Goal: Information Seeking & Learning: Understand process/instructions

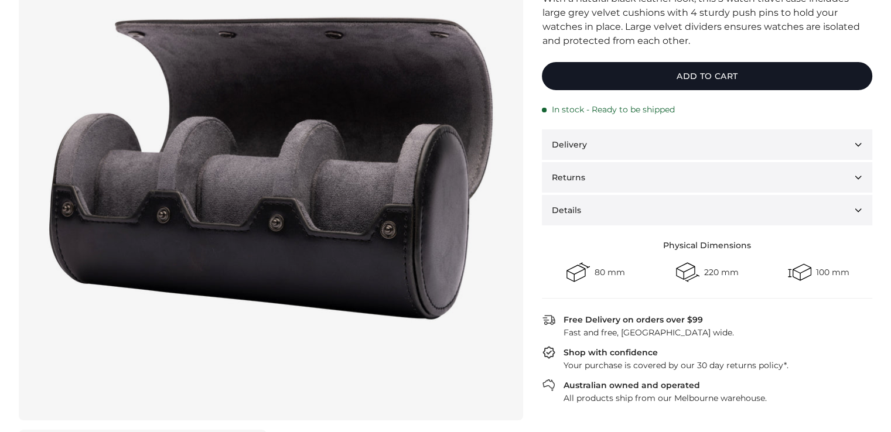
scroll to position [169, 0]
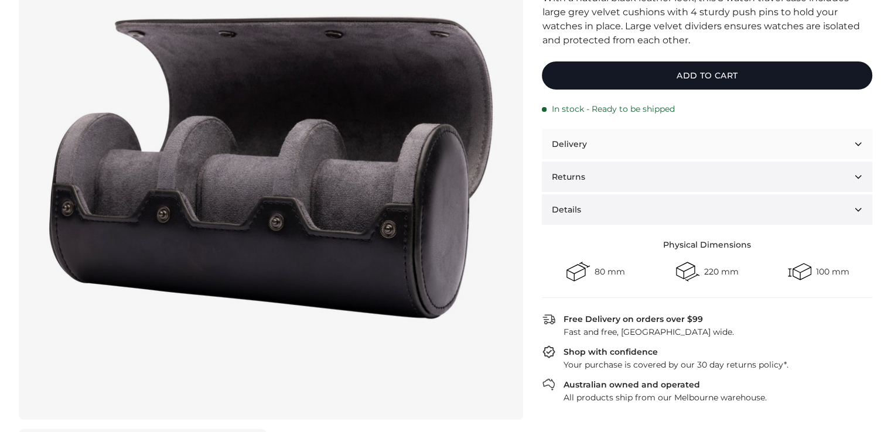
click at [673, 136] on button "Delivery" at bounding box center [707, 144] width 330 height 30
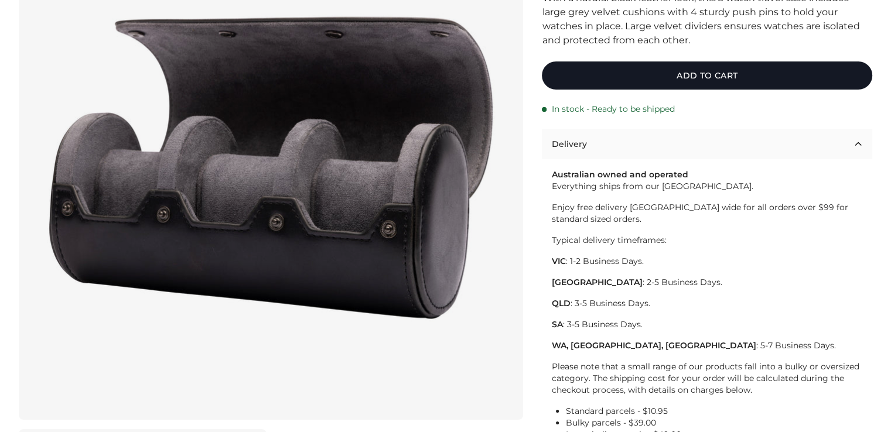
click at [673, 136] on button "Delivery" at bounding box center [707, 144] width 330 height 30
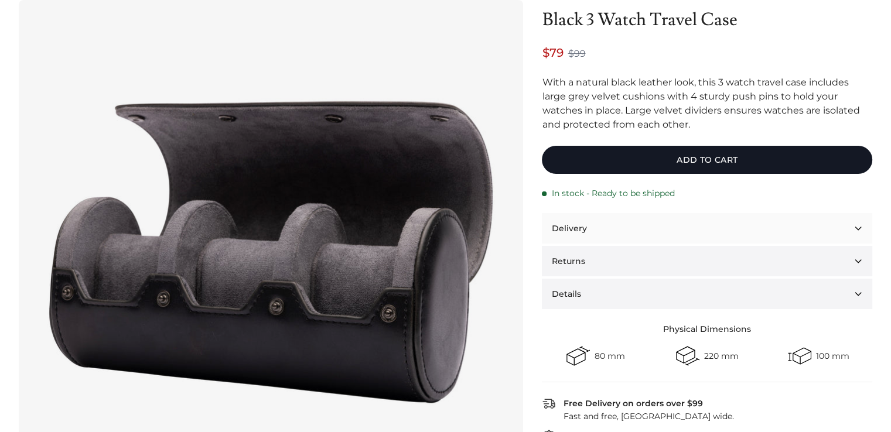
scroll to position [208, 0]
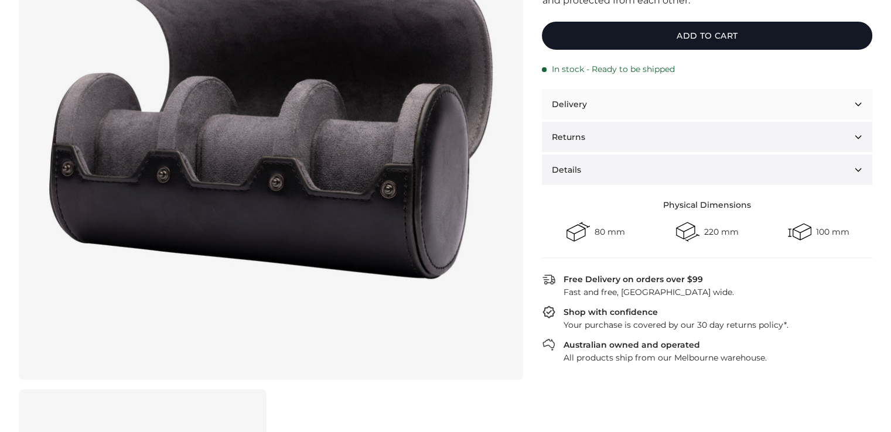
click at [641, 99] on button "Delivery" at bounding box center [707, 104] width 330 height 30
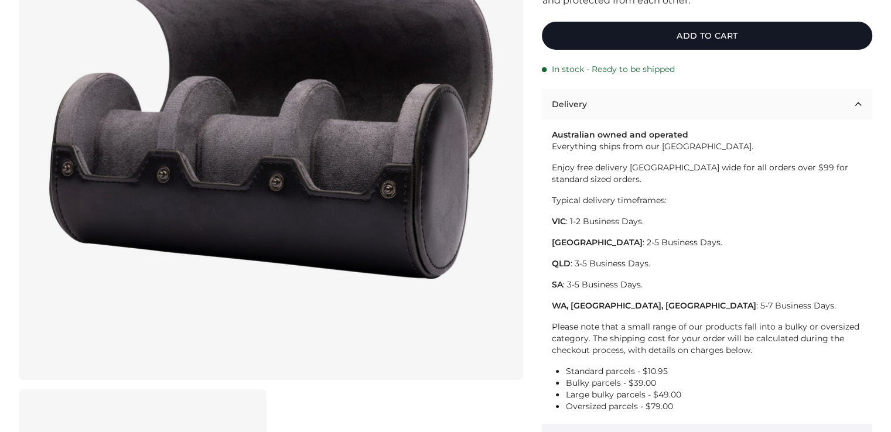
click at [641, 99] on button "Delivery" at bounding box center [707, 104] width 330 height 30
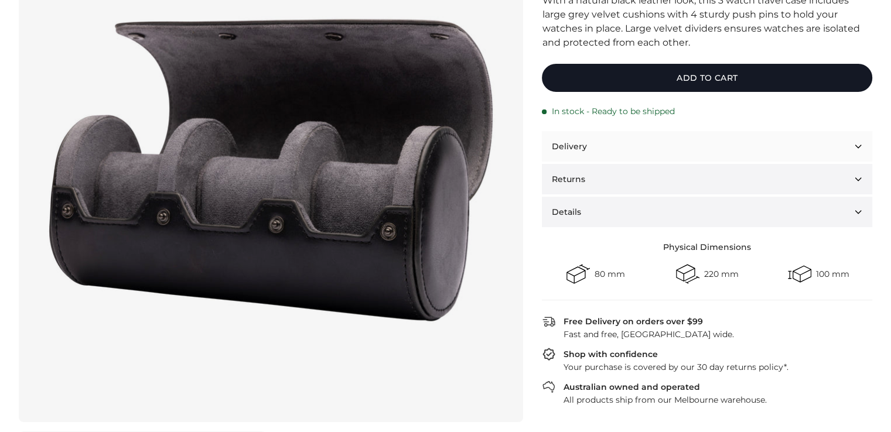
scroll to position [167, 0]
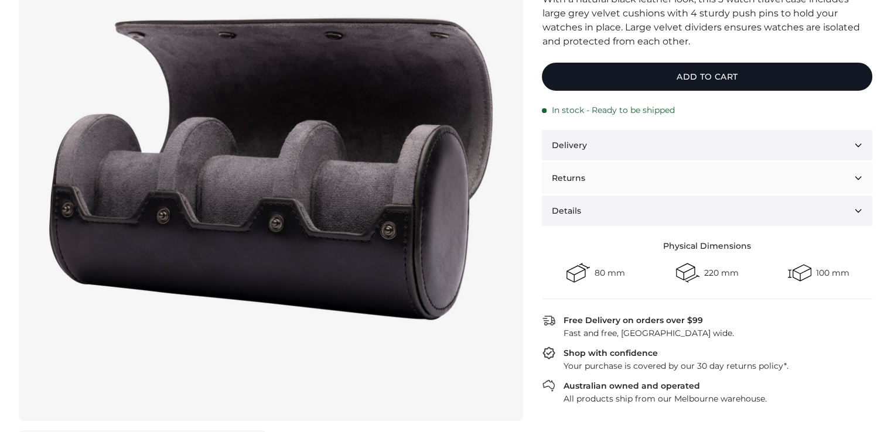
click at [590, 187] on button "Returns" at bounding box center [707, 178] width 330 height 30
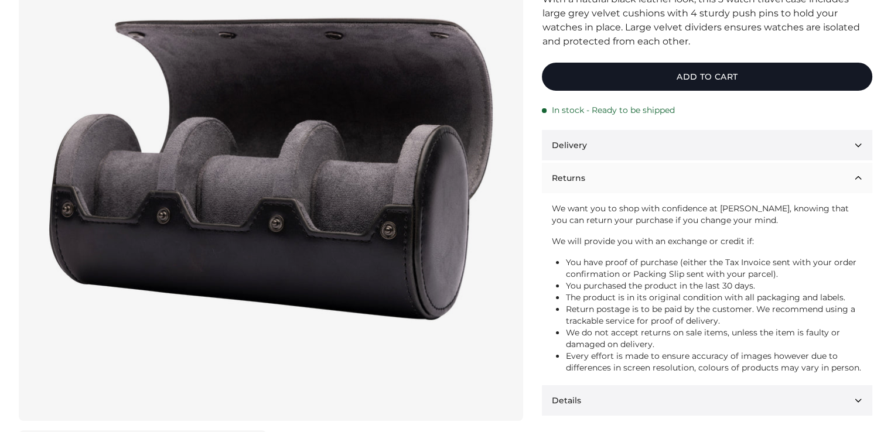
click at [590, 187] on button "Returns" at bounding box center [707, 178] width 330 height 30
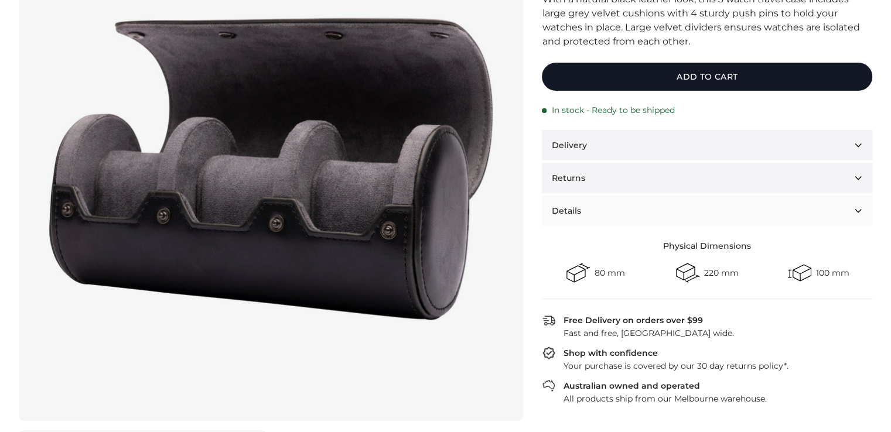
click at [588, 202] on button "Details" at bounding box center [707, 211] width 330 height 30
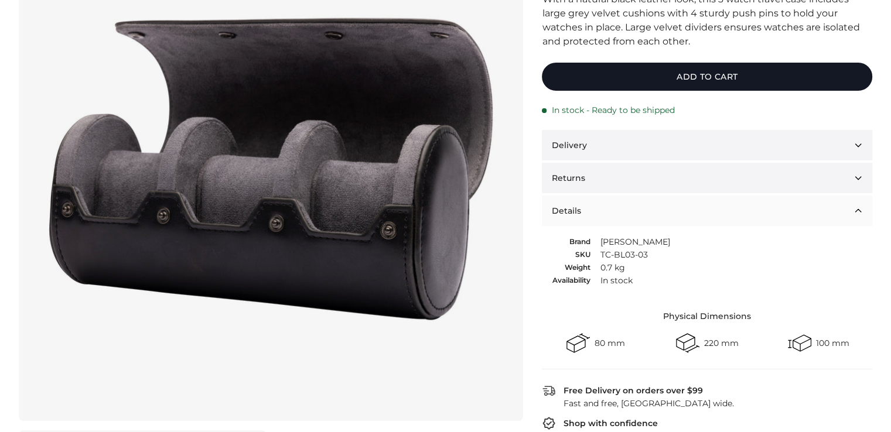
click at [588, 202] on button "Details" at bounding box center [707, 211] width 330 height 30
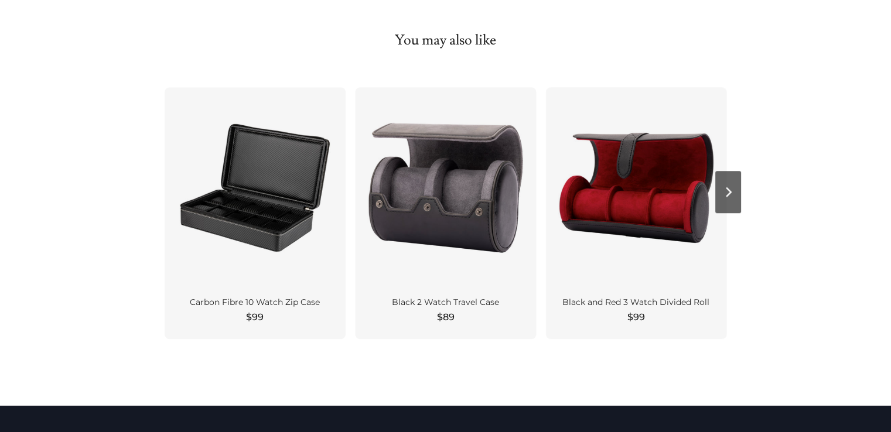
scroll to position [926, 0]
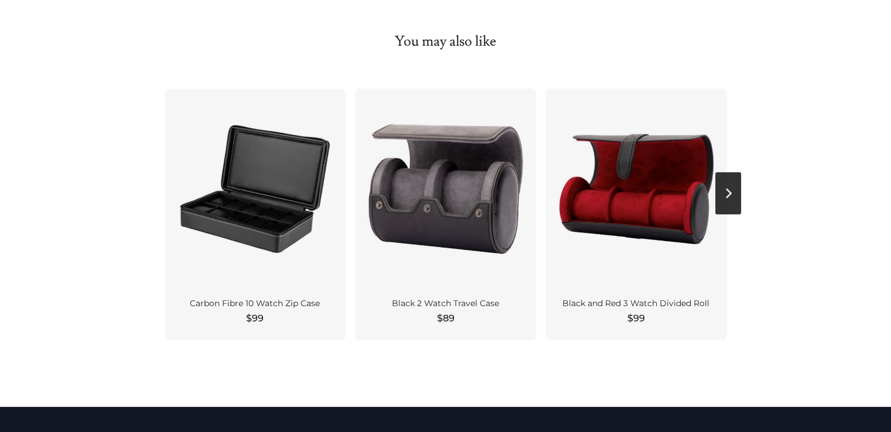
click at [728, 197] on button "Next" at bounding box center [728, 193] width 26 height 42
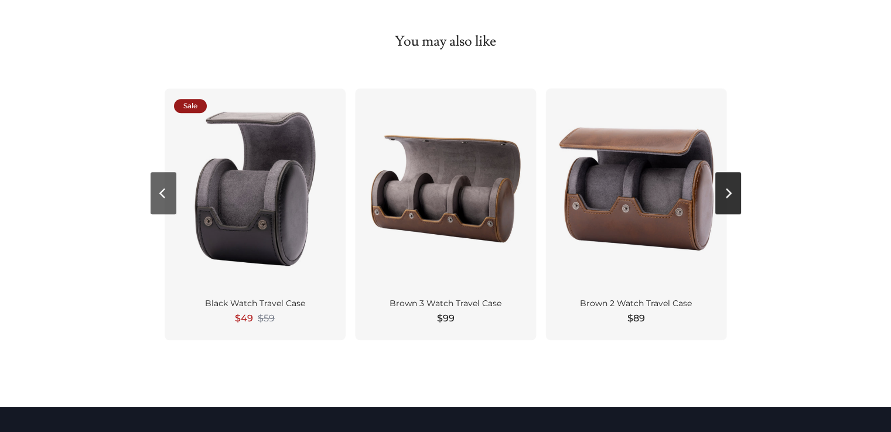
click at [728, 197] on button "Next" at bounding box center [728, 193] width 26 height 42
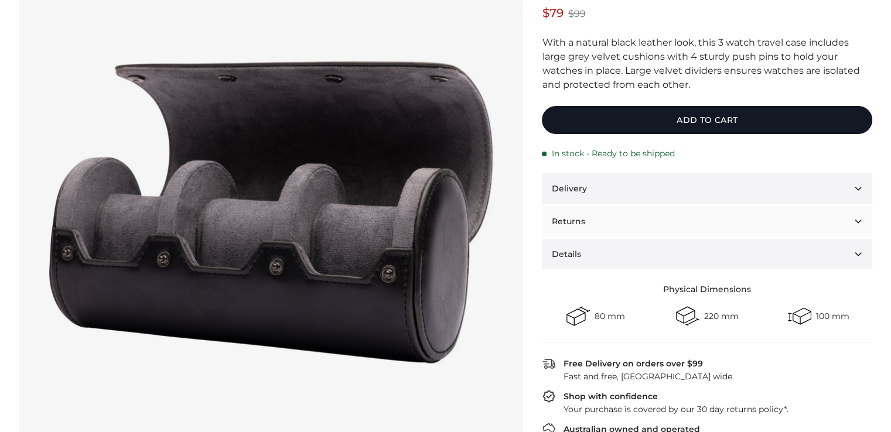
scroll to position [124, 0]
click at [643, 214] on button "Returns" at bounding box center [707, 221] width 330 height 30
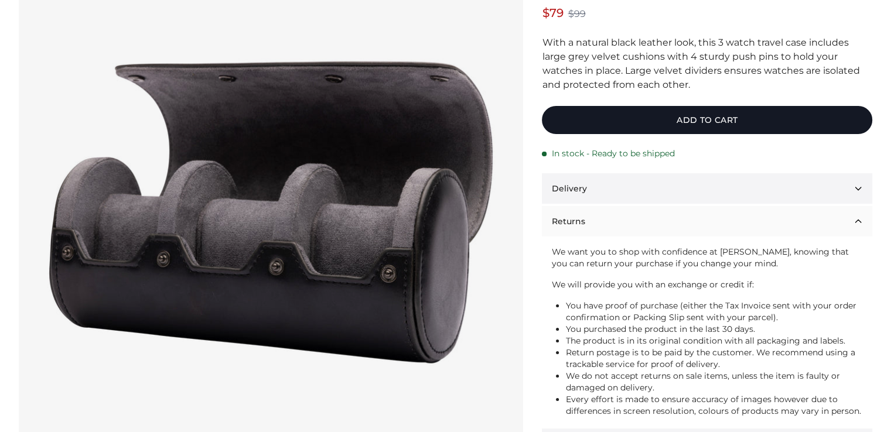
click at [643, 214] on button "Returns" at bounding box center [707, 221] width 330 height 30
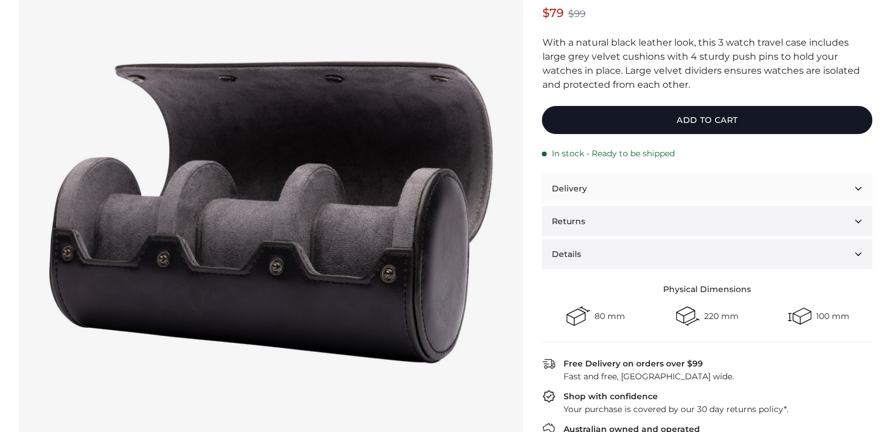
click at [644, 191] on button "Delivery" at bounding box center [707, 188] width 330 height 30
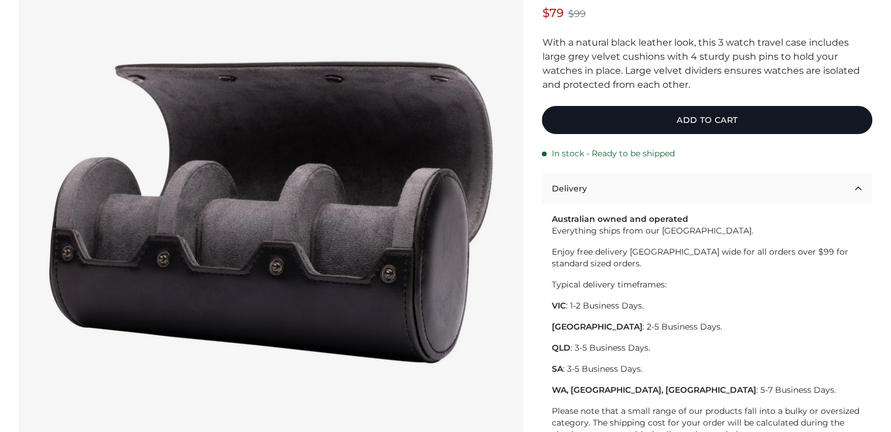
click at [644, 191] on button "Delivery" at bounding box center [707, 188] width 330 height 30
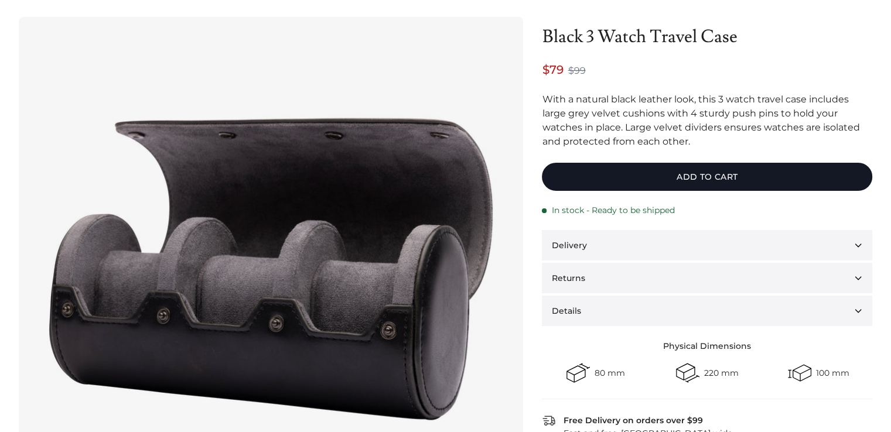
scroll to position [16, 0]
